Goal: Check status: Check status

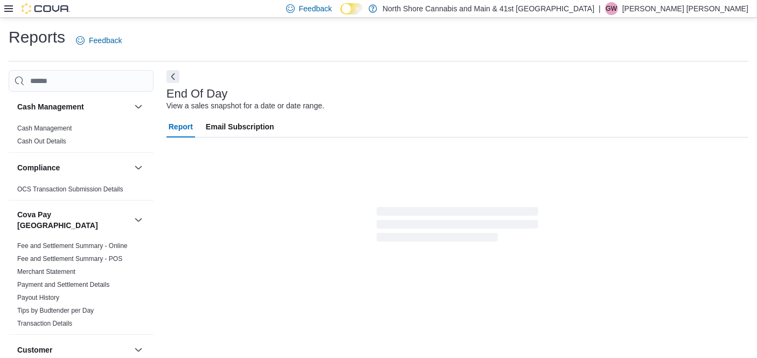
scroll to position [11, 0]
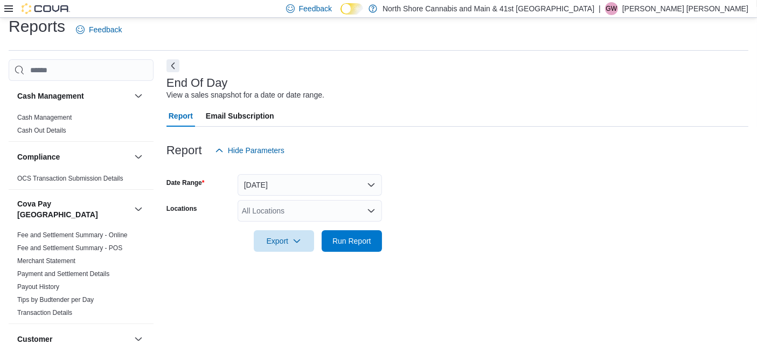
click at [329, 211] on div "All Locations" at bounding box center [310, 211] width 144 height 22
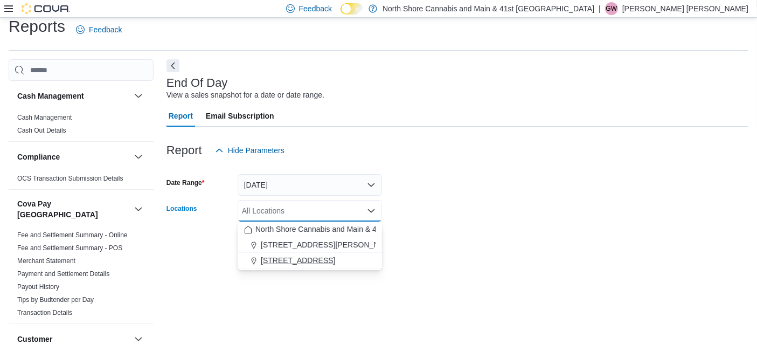
click at [313, 262] on div "[STREET_ADDRESS]" at bounding box center [310, 260] width 132 height 11
click at [428, 243] on form "Date Range [DATE] Locations [STREET_ADDRESS] Selected. [STREET_ADDRESS].. Press…" at bounding box center [458, 206] width 582 height 91
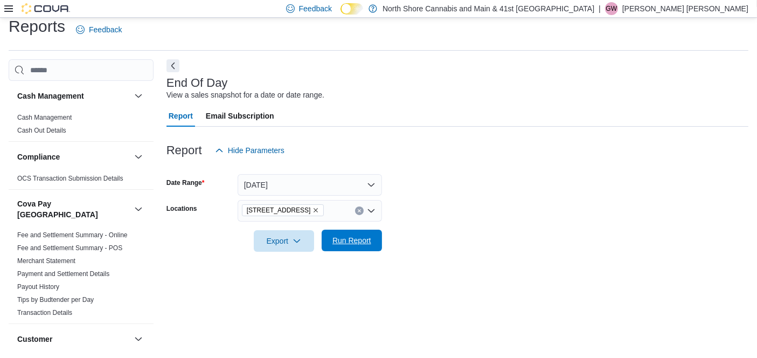
click at [358, 234] on span "Run Report" at bounding box center [351, 241] width 47 height 22
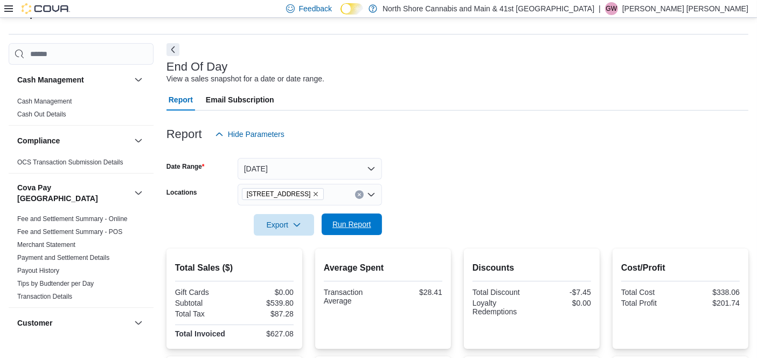
scroll to position [26, 0]
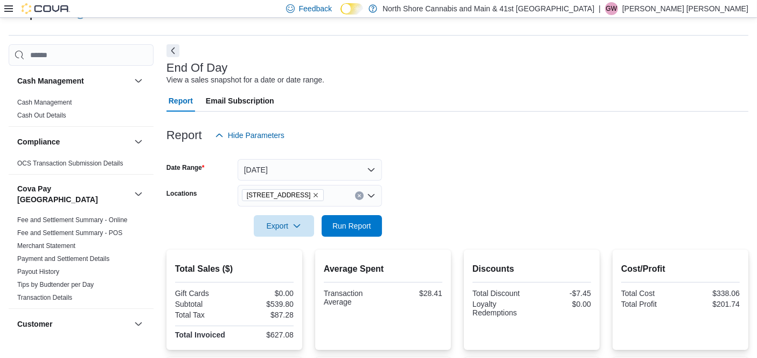
click at [313, 195] on icon "Remove 5707 Main St. from selection in this group" at bounding box center [316, 195] width 6 height 6
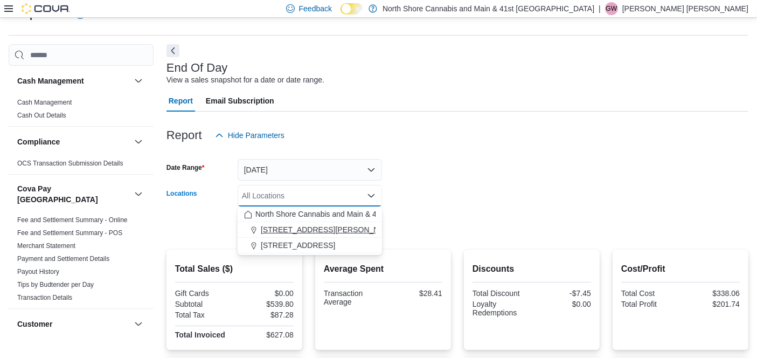
click at [302, 222] on button "[STREET_ADDRESS][PERSON_NAME]" at bounding box center [310, 230] width 144 height 16
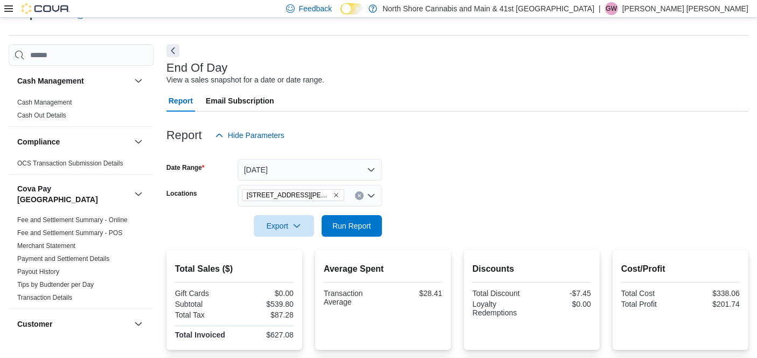
drag, startPoint x: 433, startPoint y: 194, endPoint x: 365, endPoint y: 193, distance: 68.5
click at [432, 194] on form "Date Range [DATE] Locations [STREET_ADDRESS][PERSON_NAME] Export Run Report" at bounding box center [458, 191] width 582 height 91
click at [355, 232] on span "Run Report" at bounding box center [351, 226] width 47 height 22
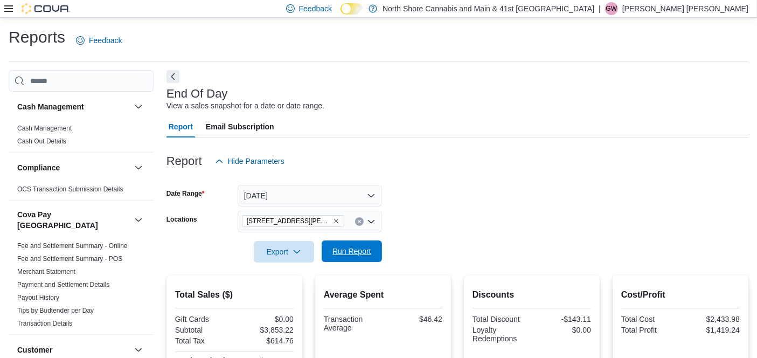
click at [358, 245] on span "Run Report" at bounding box center [351, 251] width 47 height 22
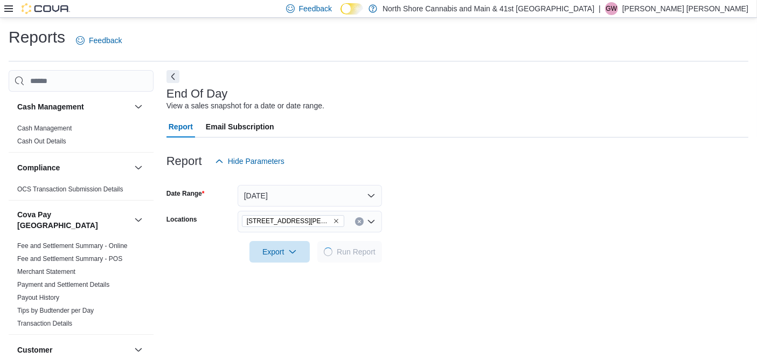
scroll to position [214, 0]
